Goal: Transaction & Acquisition: Purchase product/service

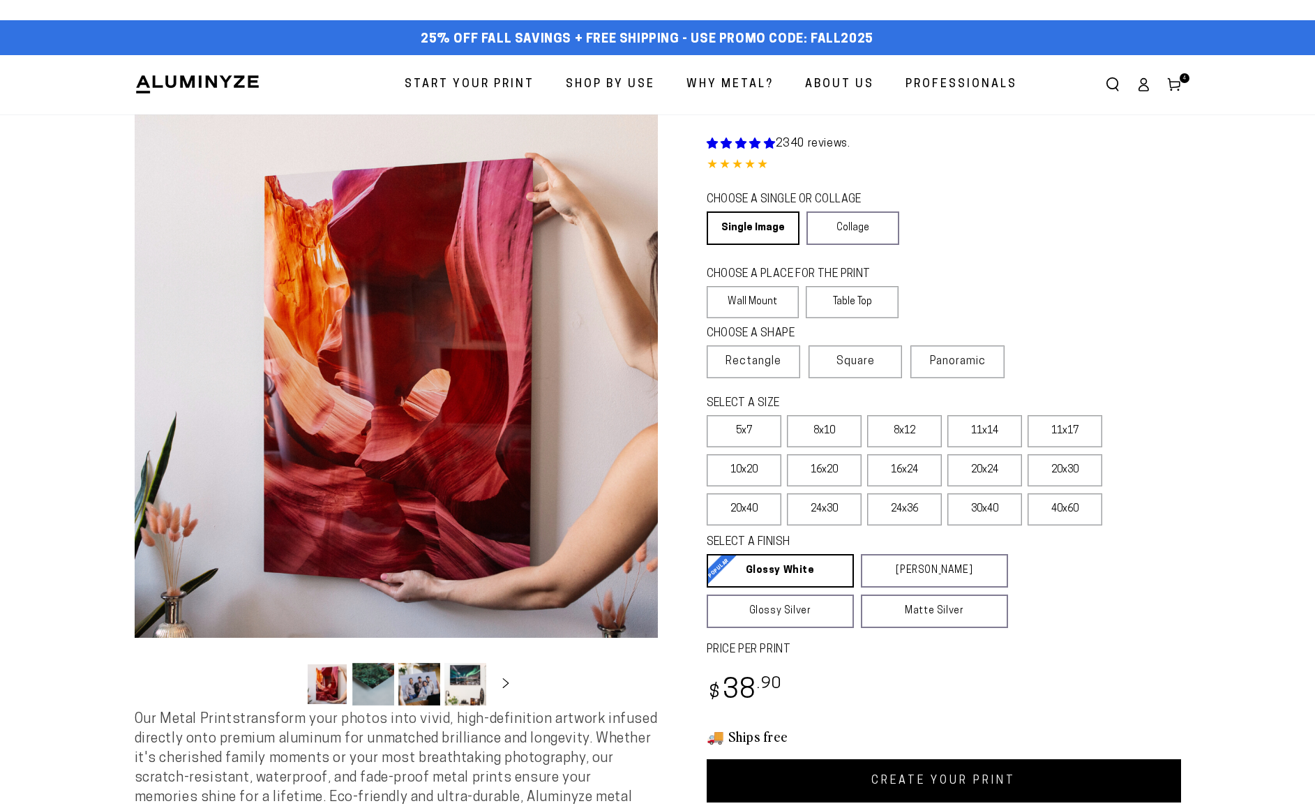
select select "**********"
click at [925, 435] on label "8x12" at bounding box center [904, 431] width 75 height 32
click at [1061, 433] on label "11x17" at bounding box center [1065, 431] width 75 height 32
click at [948, 780] on link "CREATE YOUR PRINT" at bounding box center [944, 780] width 474 height 43
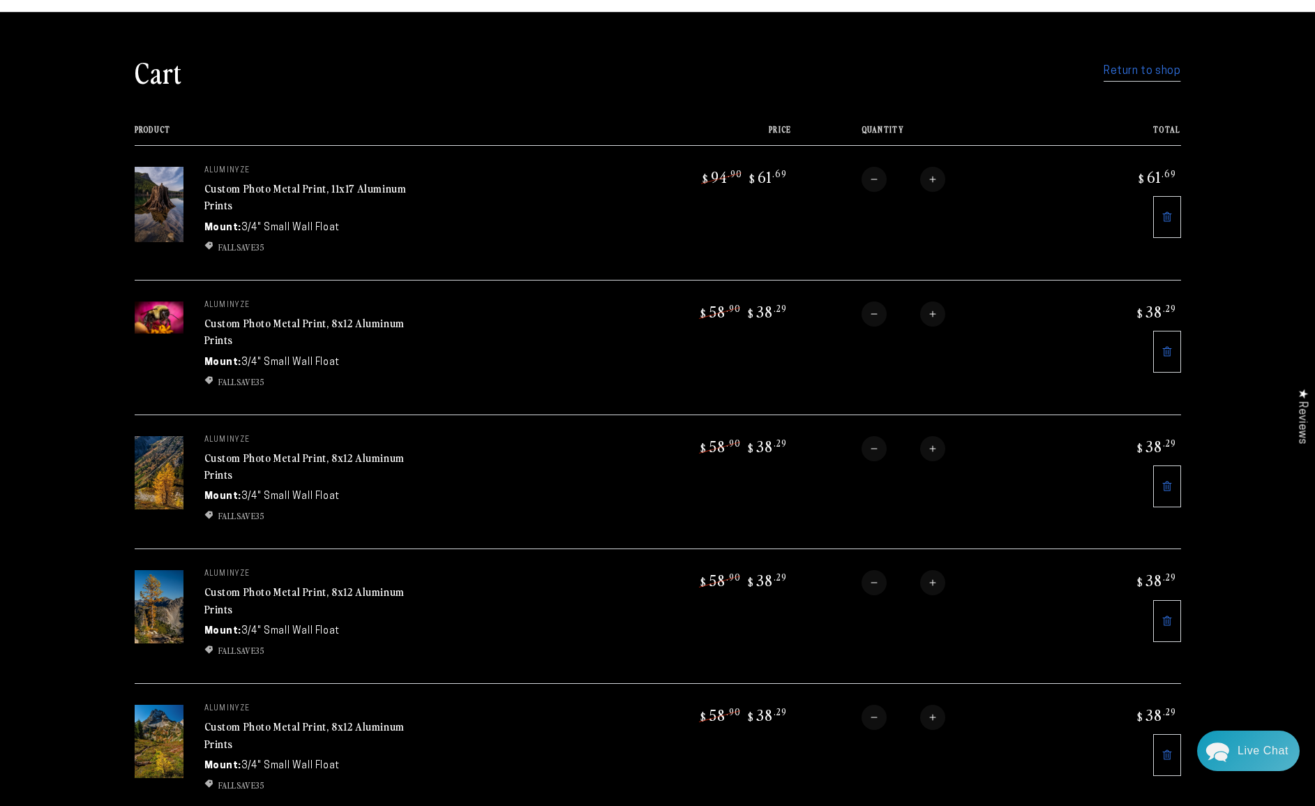
scroll to position [84, 0]
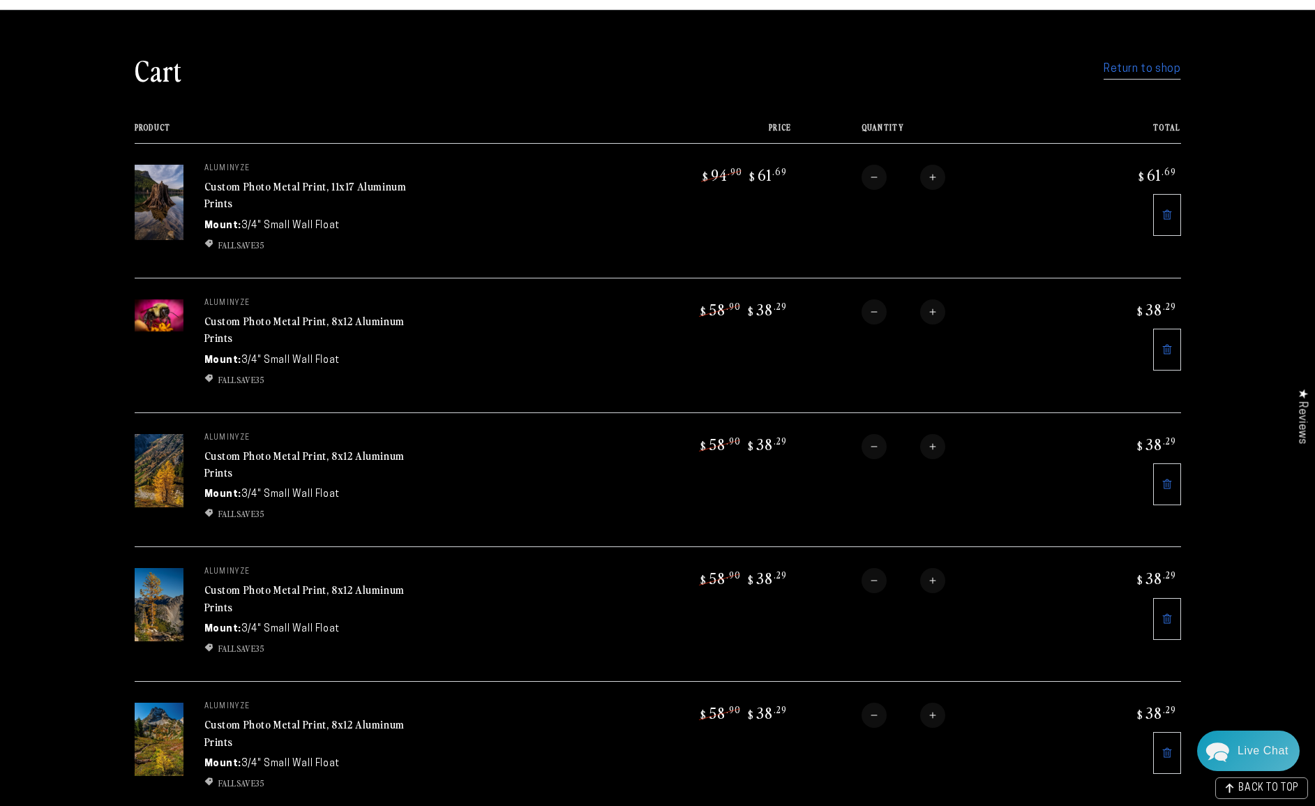
click at [1169, 747] on icon at bounding box center [1167, 752] width 11 height 11
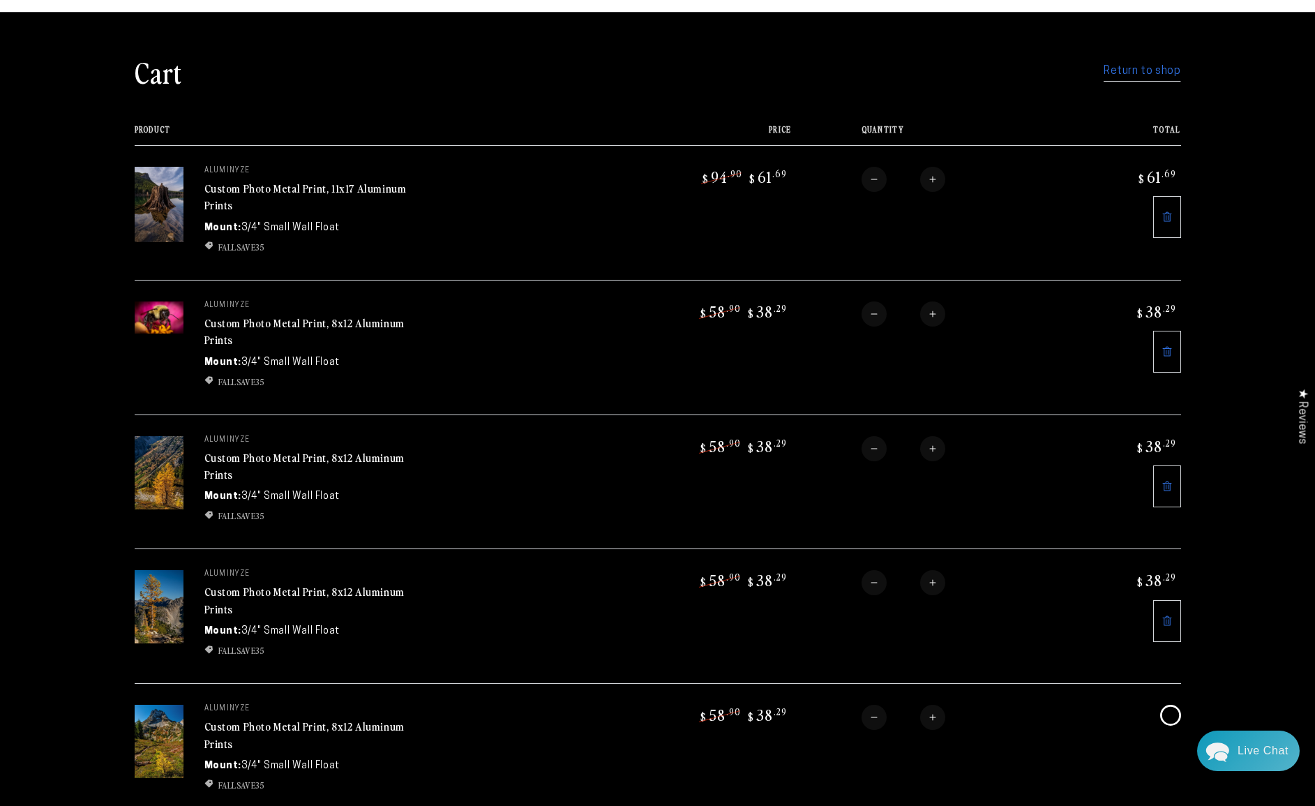
scroll to position [82, 0]
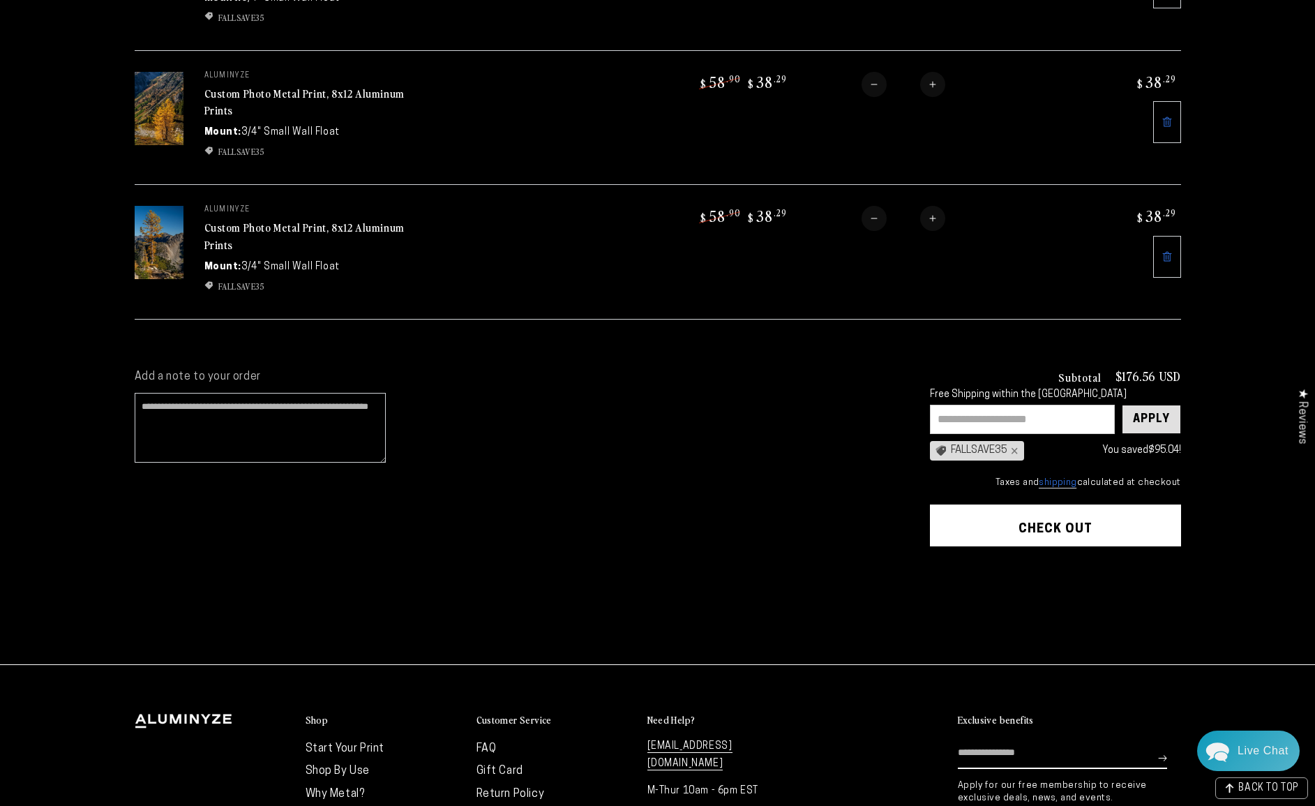
scroll to position [449, 0]
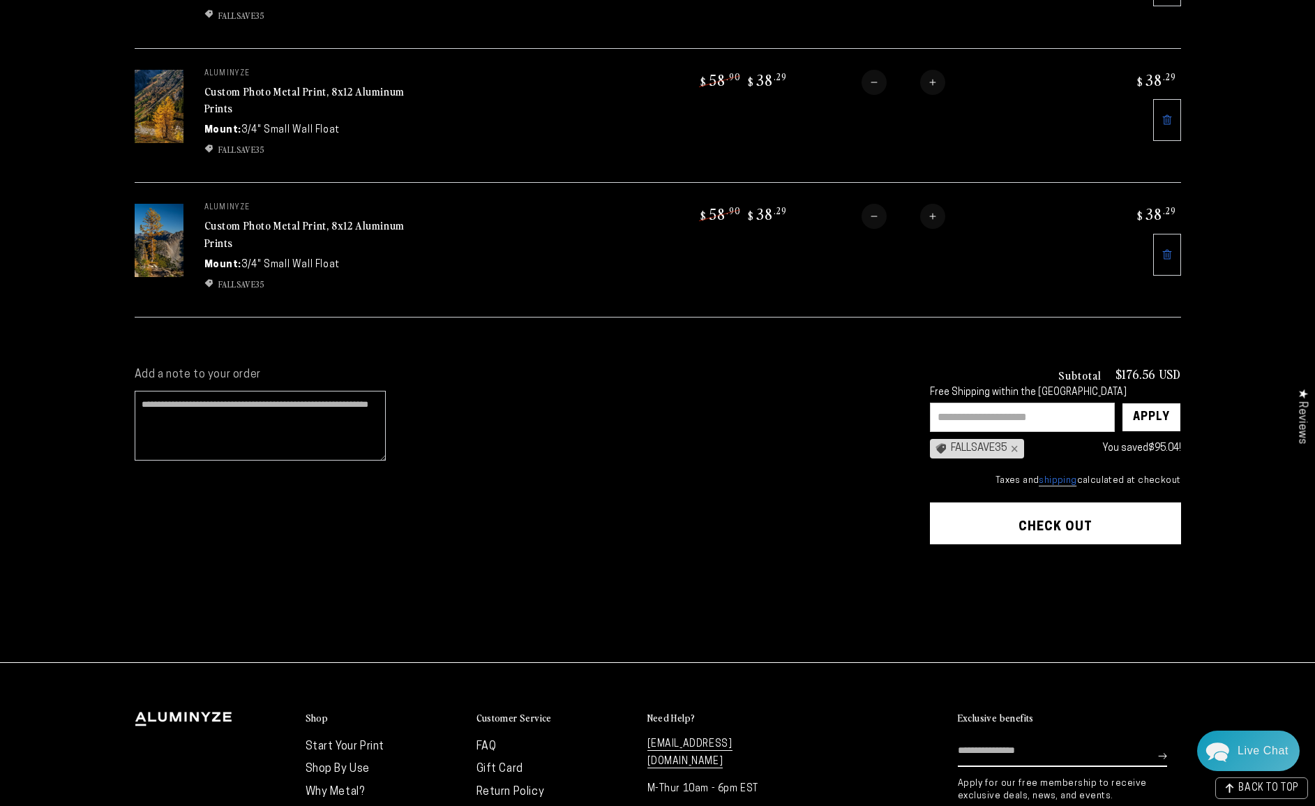
click at [1048, 511] on button "Check out" at bounding box center [1055, 523] width 251 height 42
